Goal: Navigation & Orientation: Find specific page/section

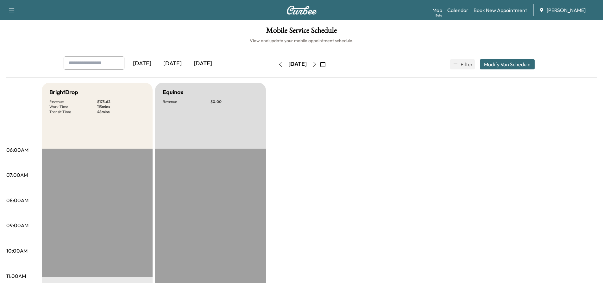
scroll to position [32, 0]
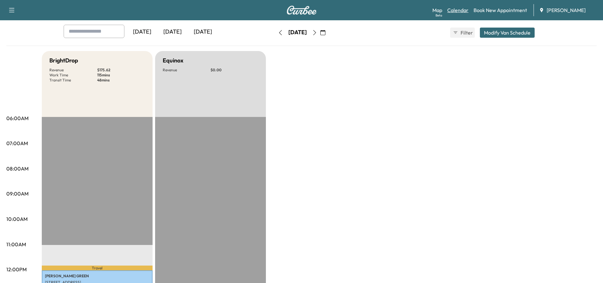
click at [462, 12] on link "Calendar" at bounding box center [457, 10] width 21 height 8
click at [443, 12] on div "Map Beta Calendar Book New Appointment [PERSON_NAME]" at bounding box center [515, 10] width 166 height 12
click at [440, 10] on link "Map Beta" at bounding box center [437, 10] width 10 height 8
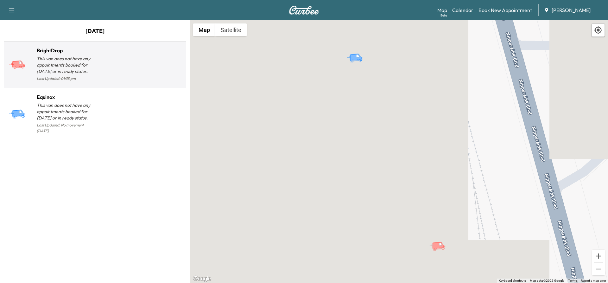
click at [52, 69] on p "This van does not have any appointments booked for [DATE] or in ready status." at bounding box center [66, 64] width 58 height 19
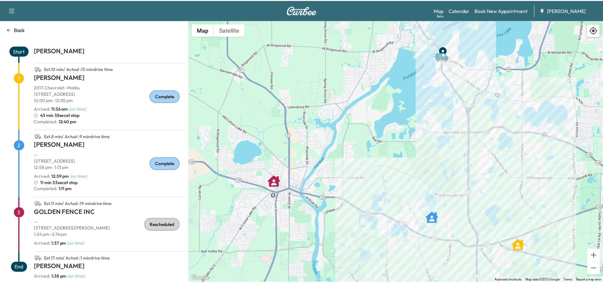
scroll to position [25, 0]
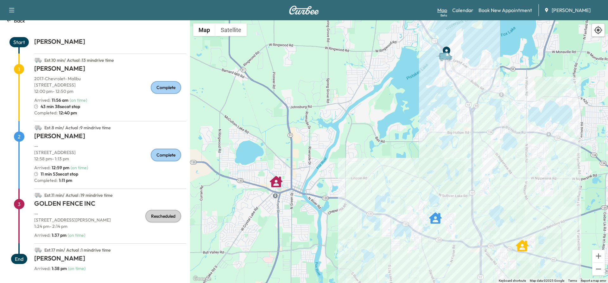
click at [445, 10] on link "Map Beta" at bounding box center [442, 10] width 10 height 8
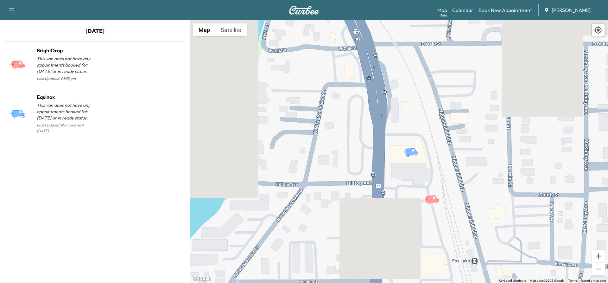
click at [460, 16] on div "Map Beta Calendar Book New Appointment [PERSON_NAME]" at bounding box center [520, 10] width 166 height 12
click at [464, 7] on link "Calendar" at bounding box center [462, 10] width 21 height 8
